Goal: Task Accomplishment & Management: Complete application form

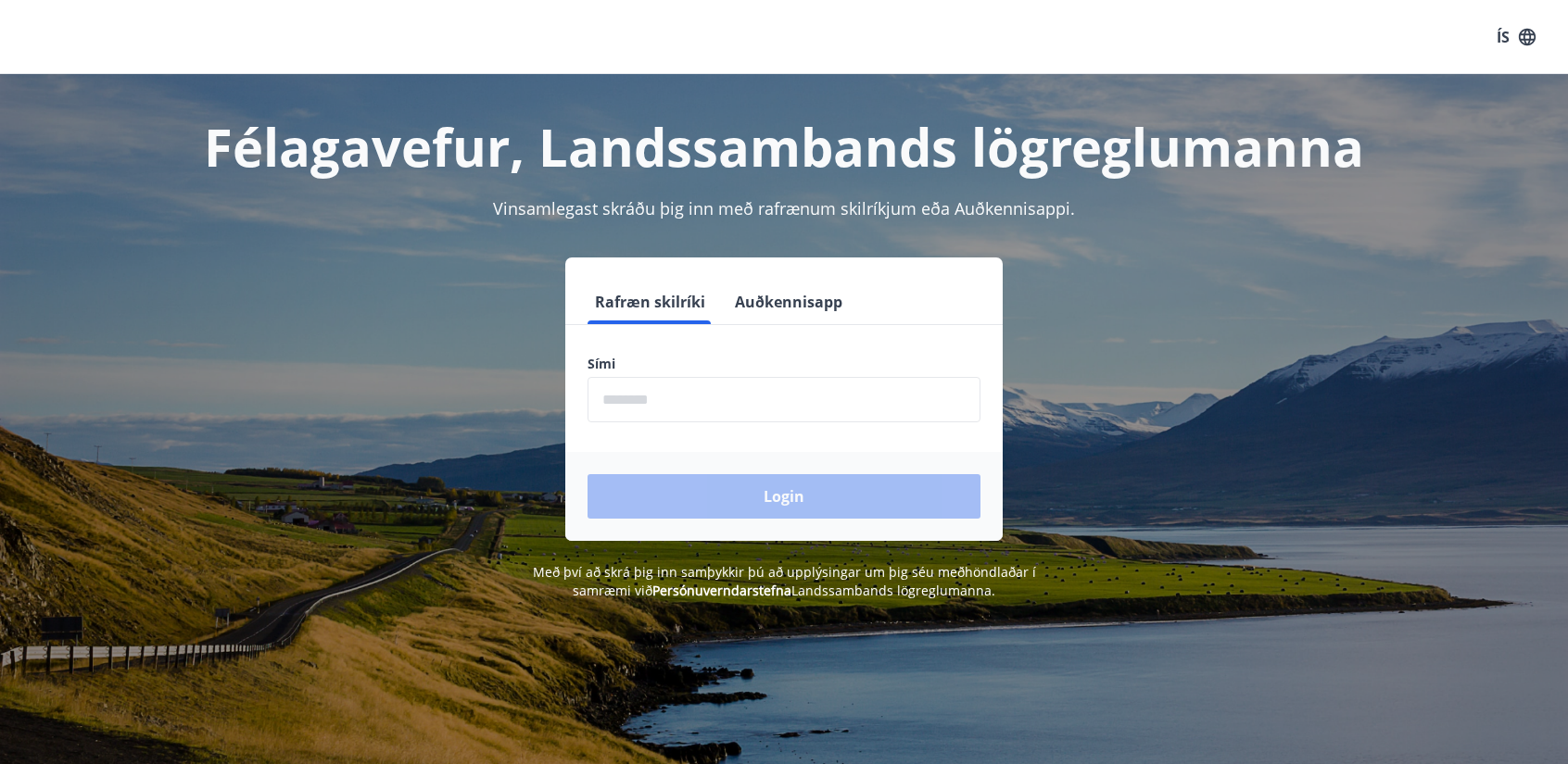
drag, startPoint x: 602, startPoint y: 398, endPoint x: 670, endPoint y: 382, distance: 69.9
click at [606, 396] on input "phone" at bounding box center [784, 400] width 393 height 45
type input "********"
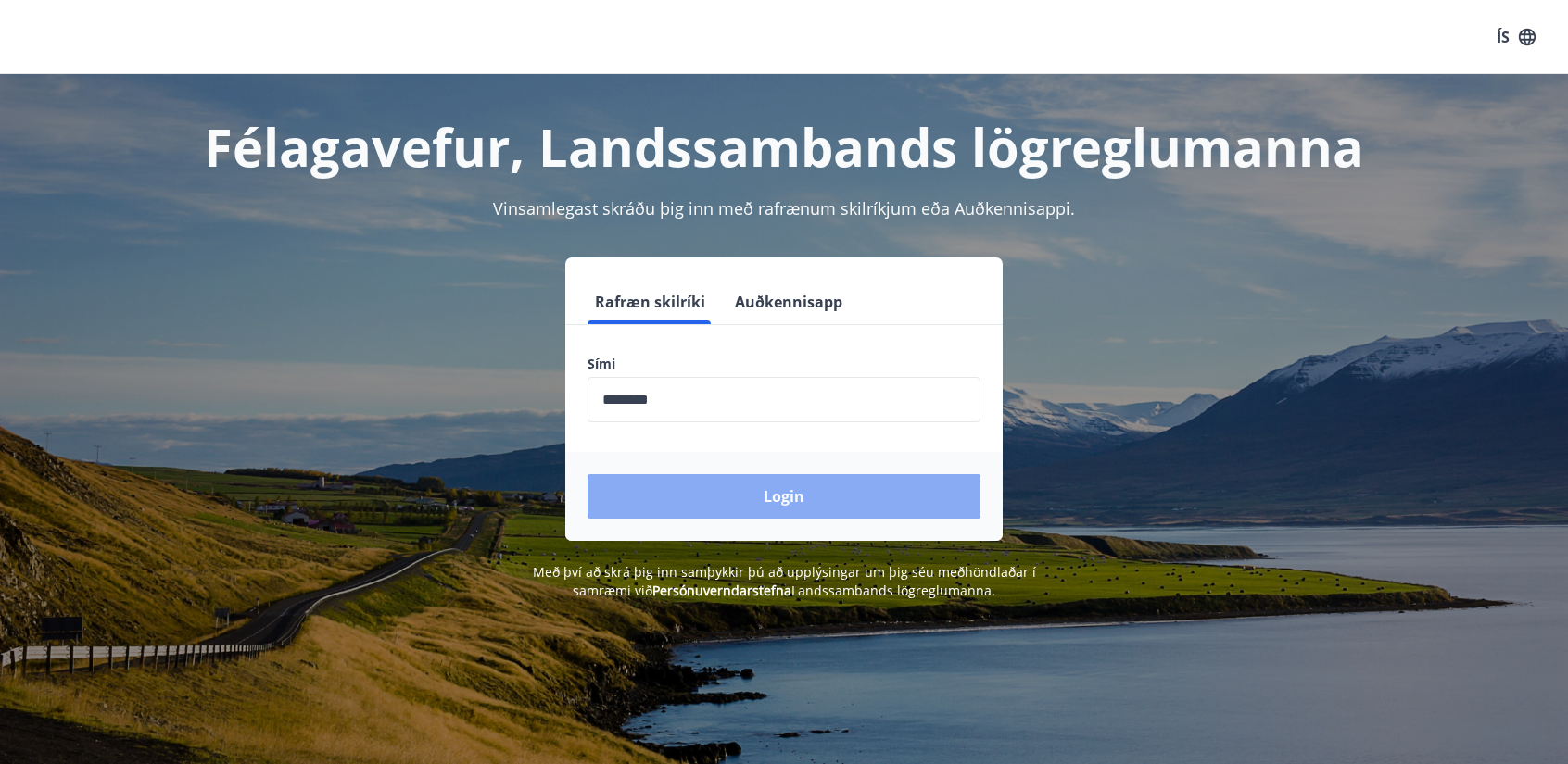
click at [761, 494] on button "Login" at bounding box center [784, 497] width 393 height 44
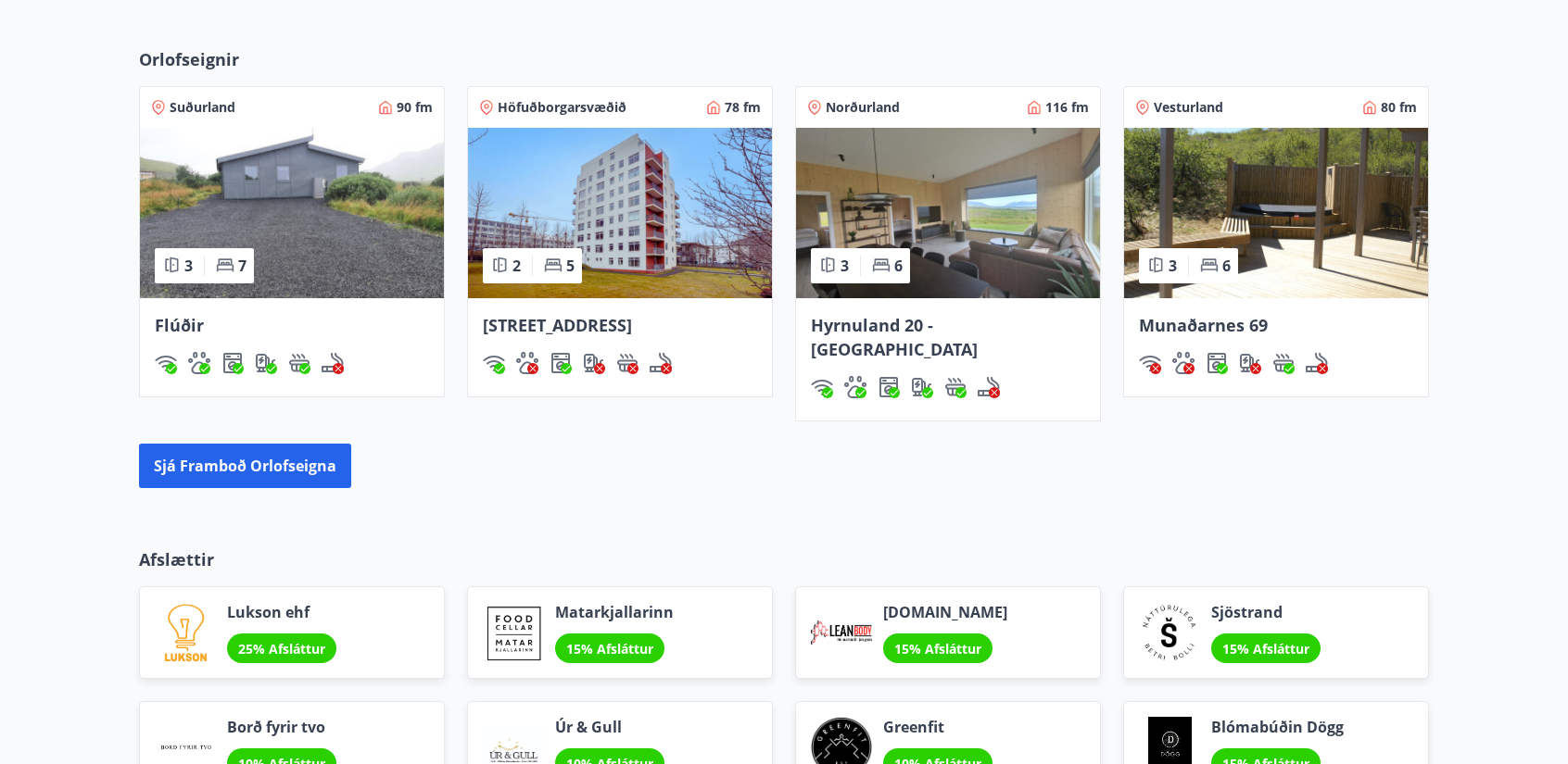
scroll to position [1204, 0]
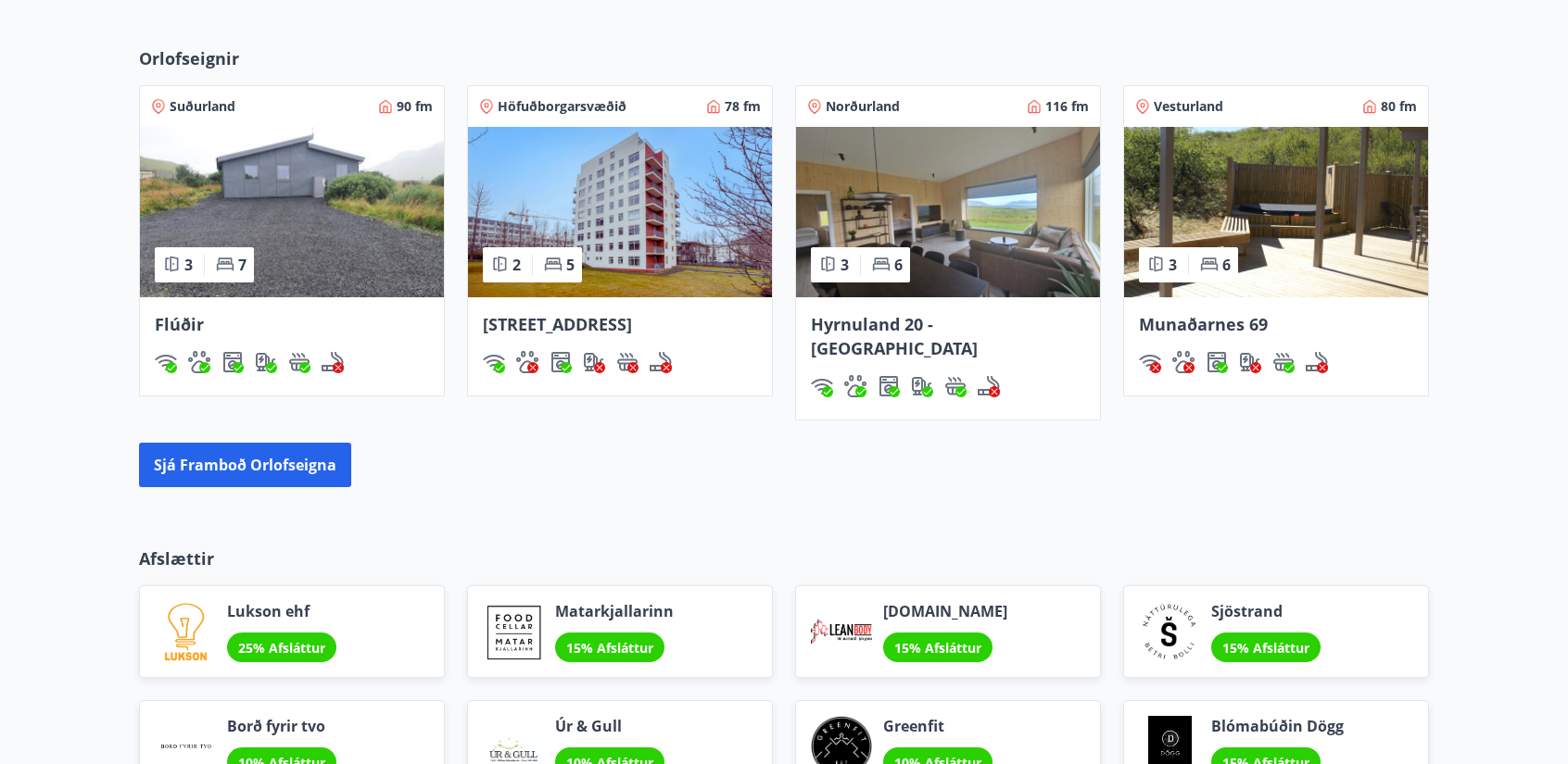
click at [943, 209] on img at bounding box center [948, 212] width 304 height 171
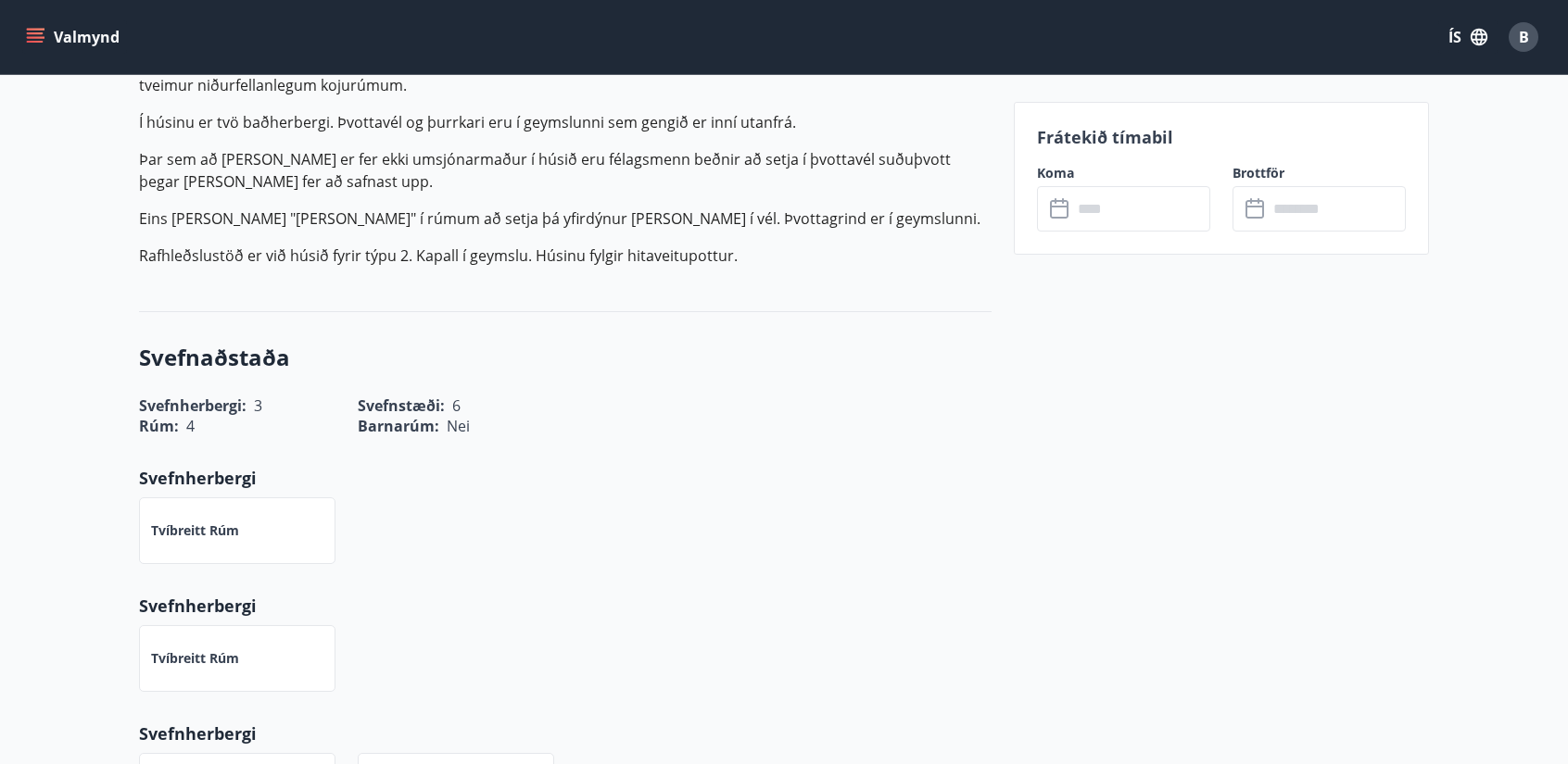
scroll to position [250, 0]
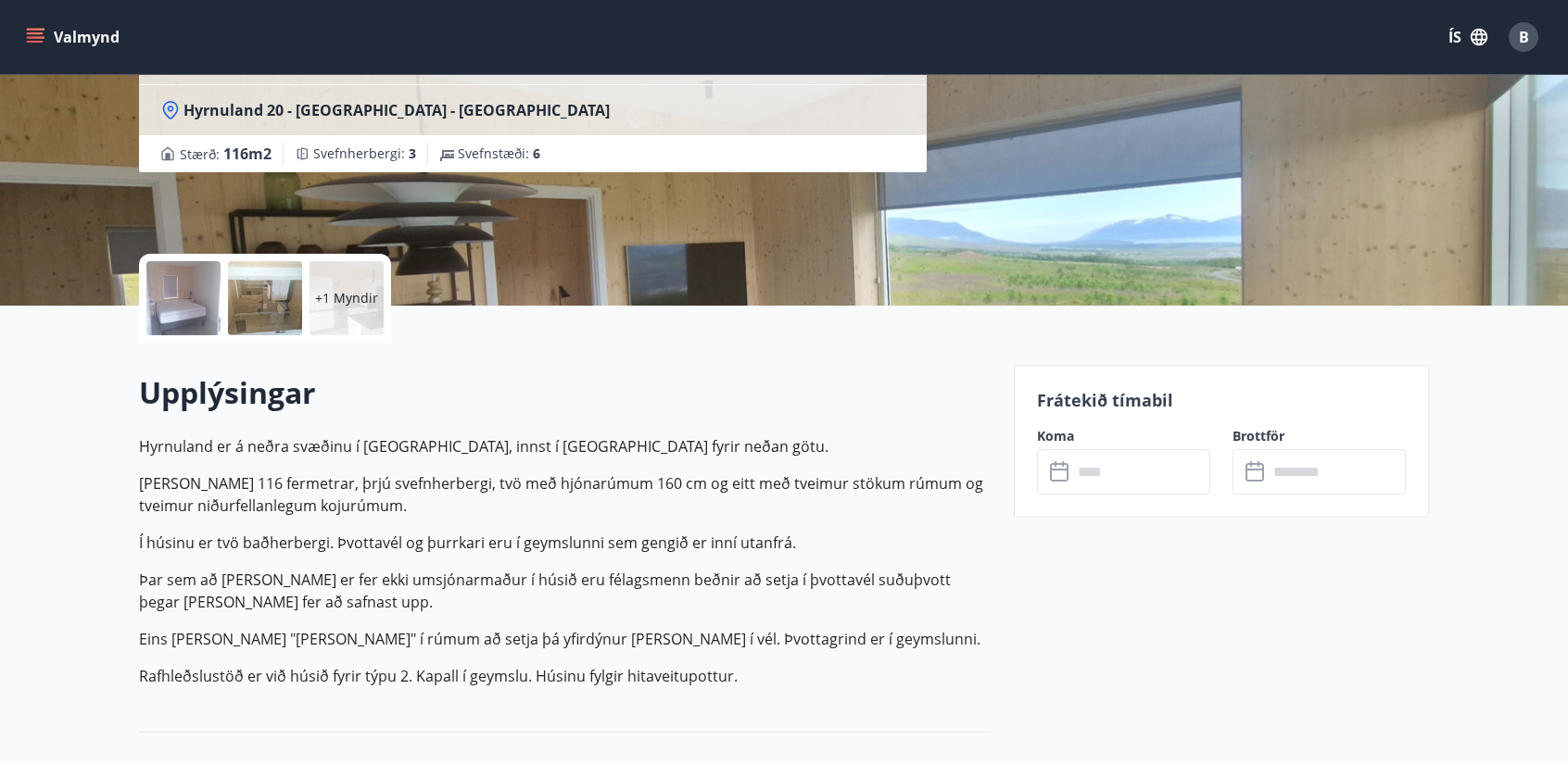
click at [1060, 473] on icon at bounding box center [1060, 472] width 23 height 23
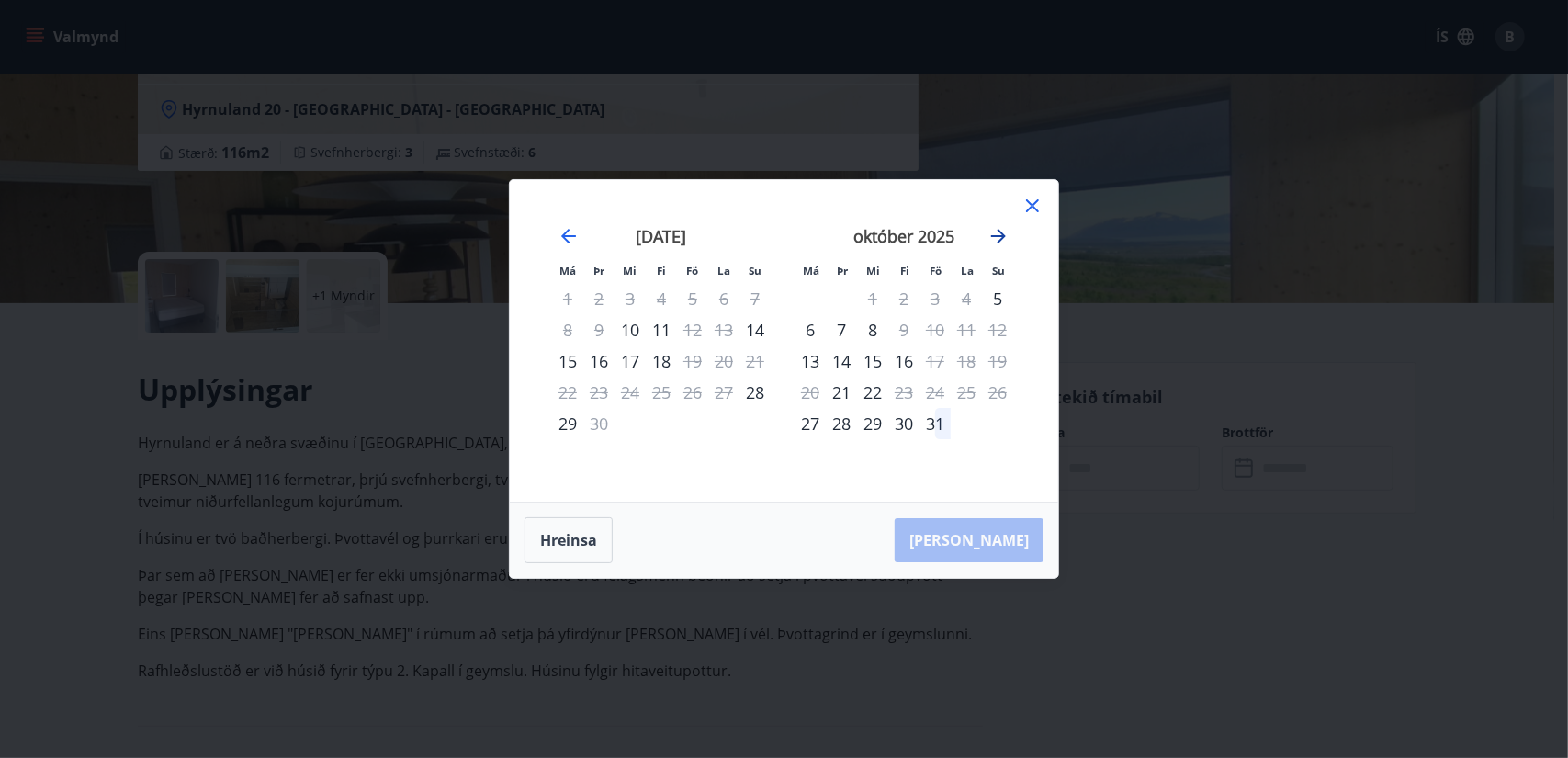
click at [999, 232] on icon "Move forward to switch to the next month." at bounding box center [998, 236] width 15 height 15
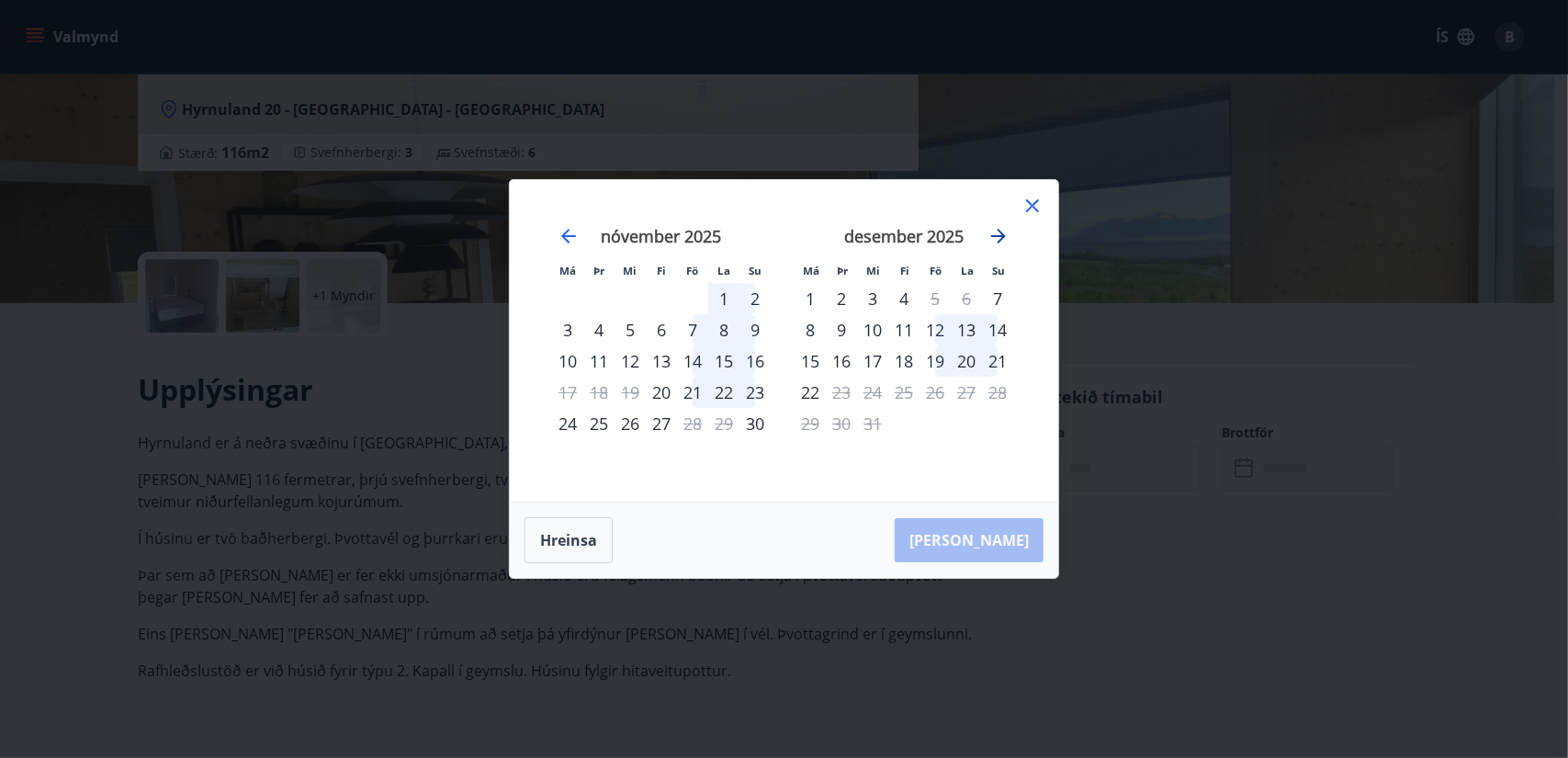
click at [1001, 236] on icon "Move forward to switch to the next month." at bounding box center [998, 236] width 15 height 15
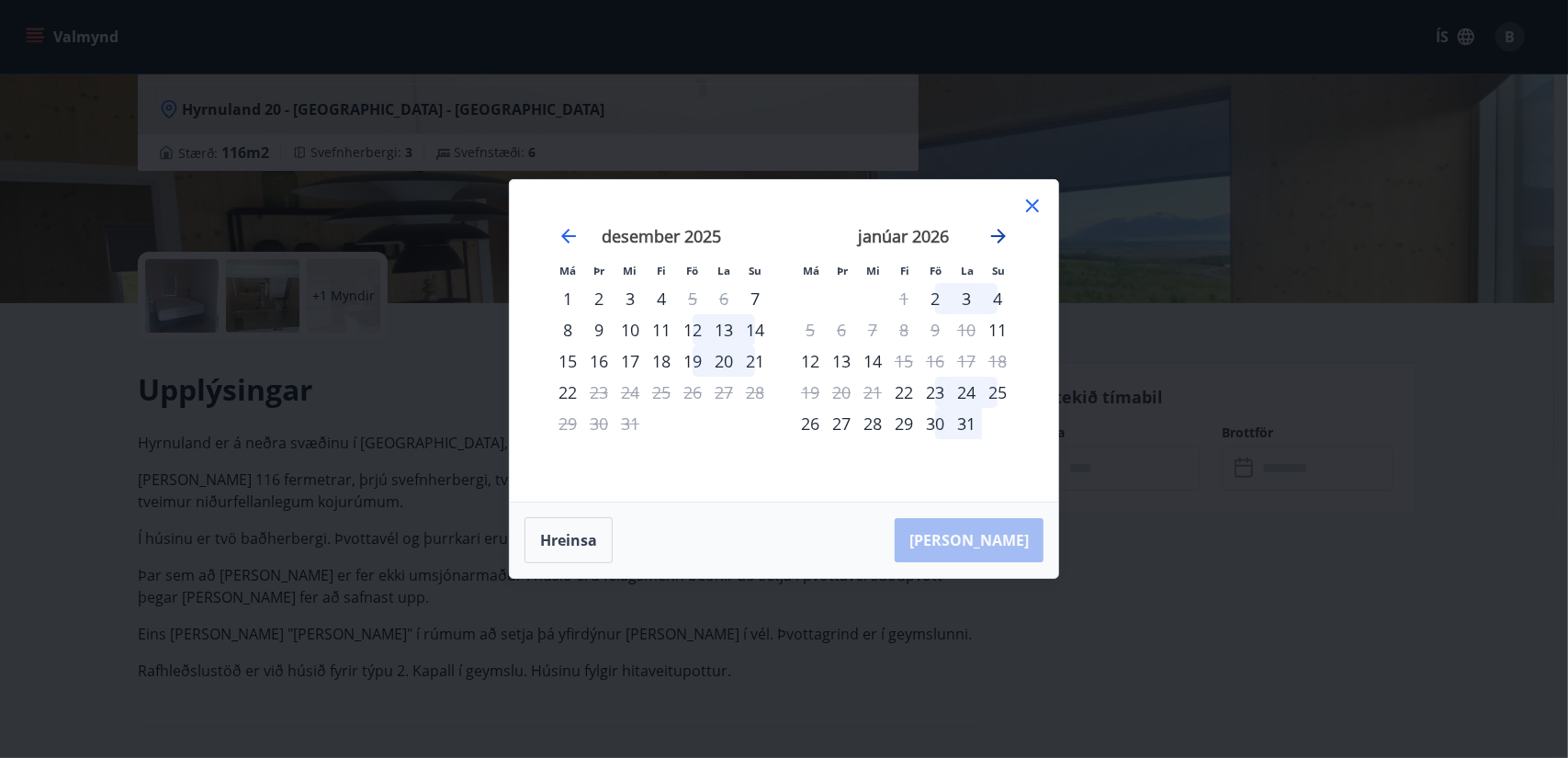
click at [1001, 236] on icon "Move forward to switch to the next month." at bounding box center [998, 236] width 15 height 15
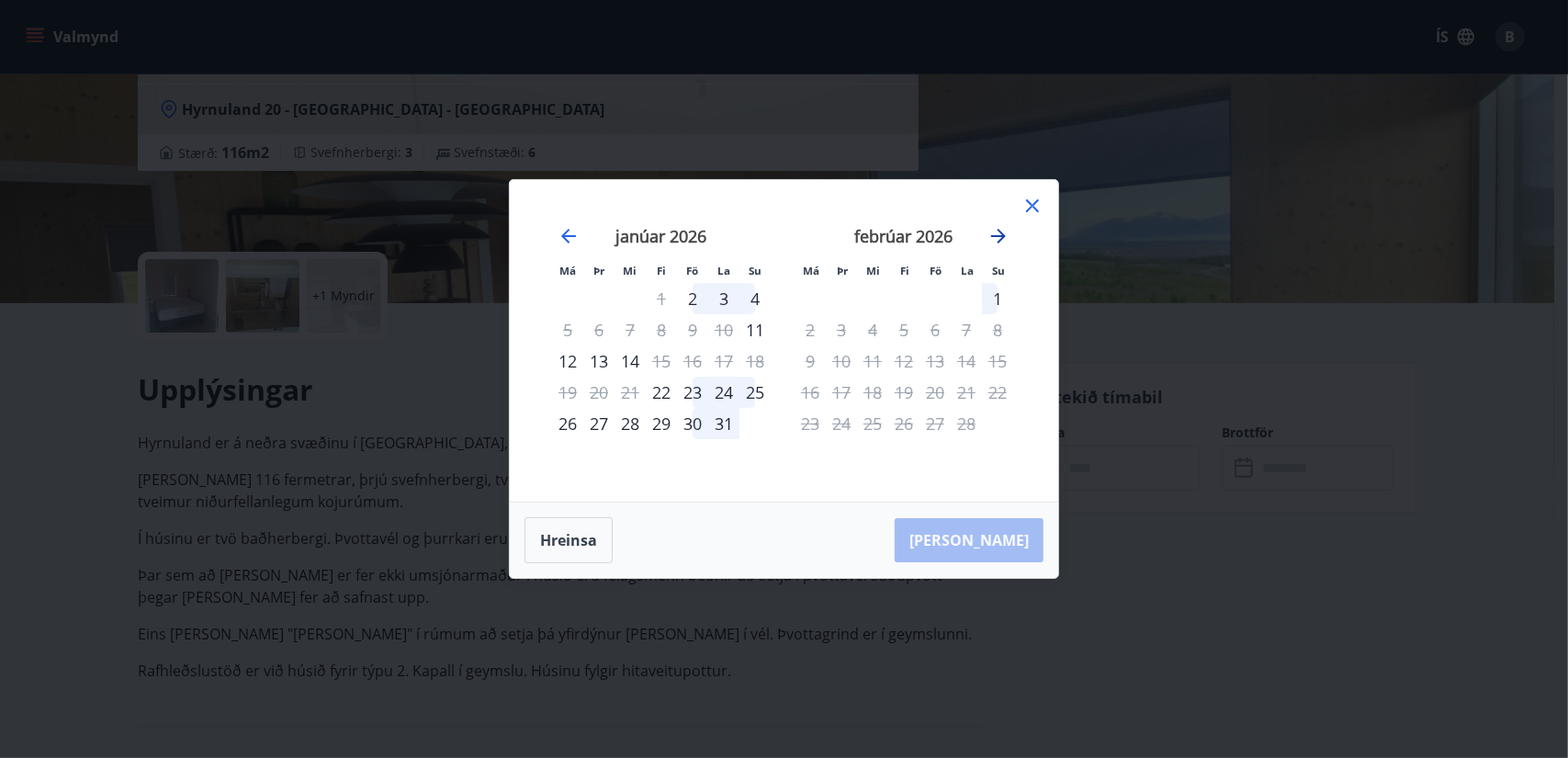
click at [1001, 236] on icon "Move forward to switch to the next month." at bounding box center [998, 236] width 15 height 15
click at [568, 232] on icon "Move backward to switch to the previous month." at bounding box center [569, 236] width 23 height 23
click at [568, 232] on icon "Move backward to switch to the previous month." at bounding box center [568, 236] width 15 height 15
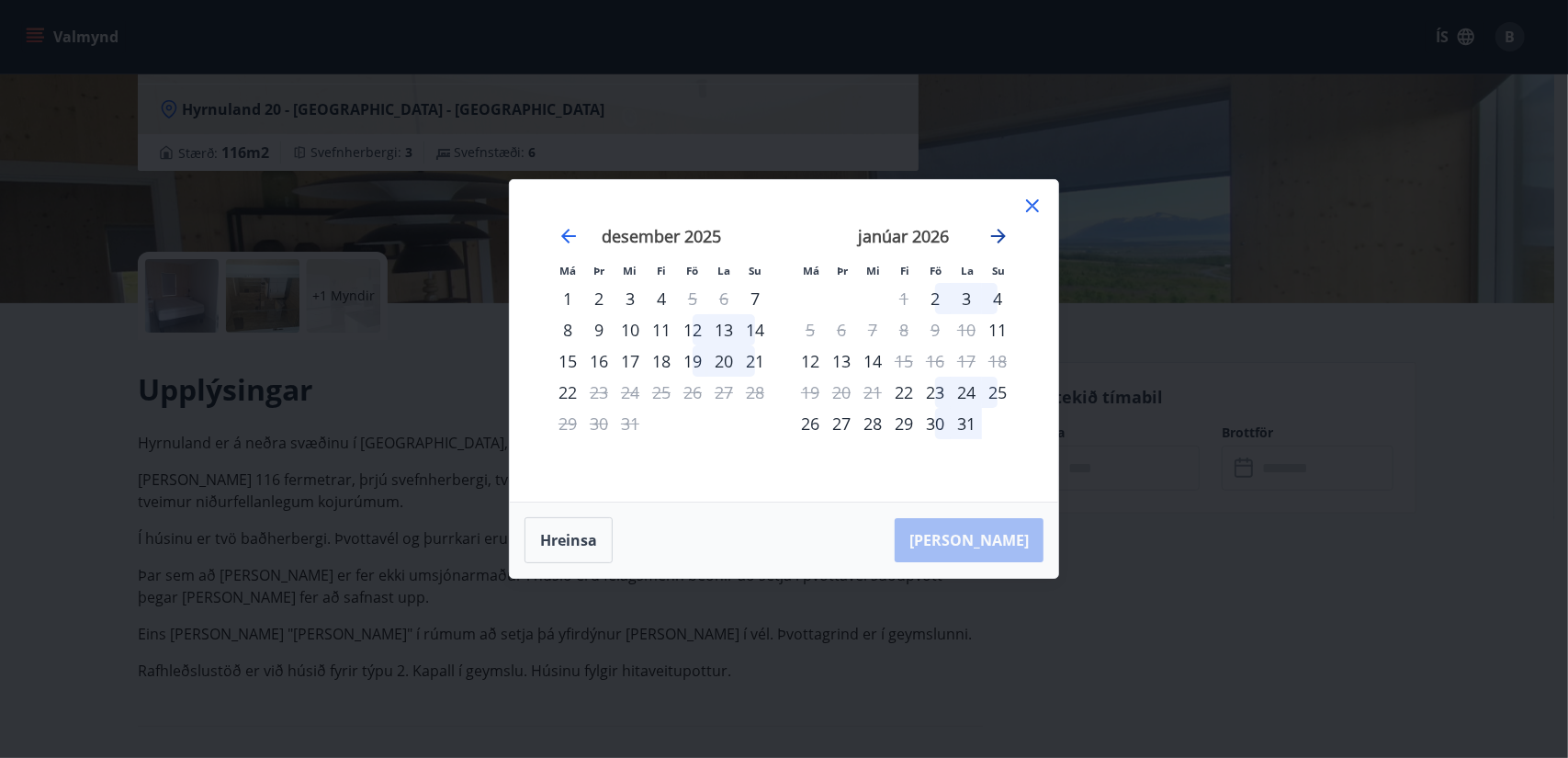
click at [1003, 233] on icon "Move forward to switch to the next month." at bounding box center [998, 236] width 23 height 23
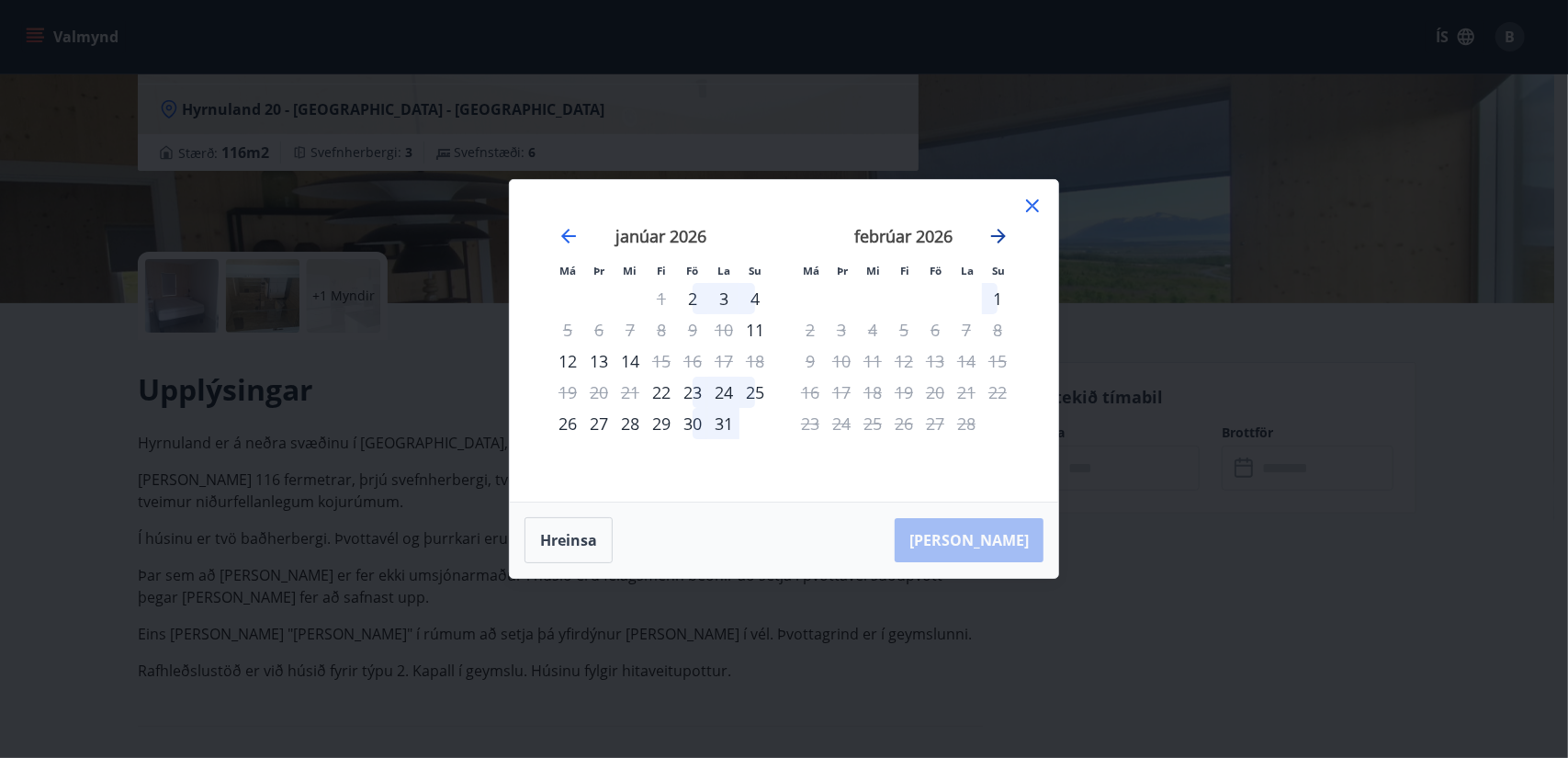
click at [1003, 233] on icon "Move forward to switch to the next month." at bounding box center [998, 236] width 23 height 23
click at [1032, 206] on icon at bounding box center [1033, 206] width 23 height 23
